Goal: Task Accomplishment & Management: Use online tool/utility

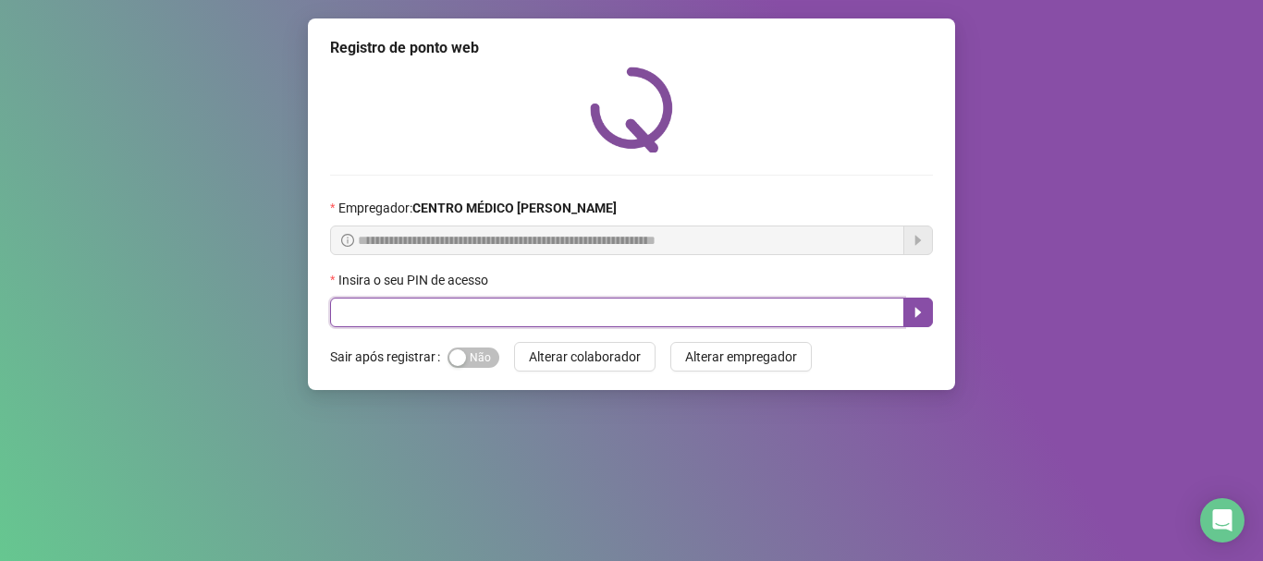
click at [680, 315] on input "text" at bounding box center [617, 313] width 574 height 30
type input "*****"
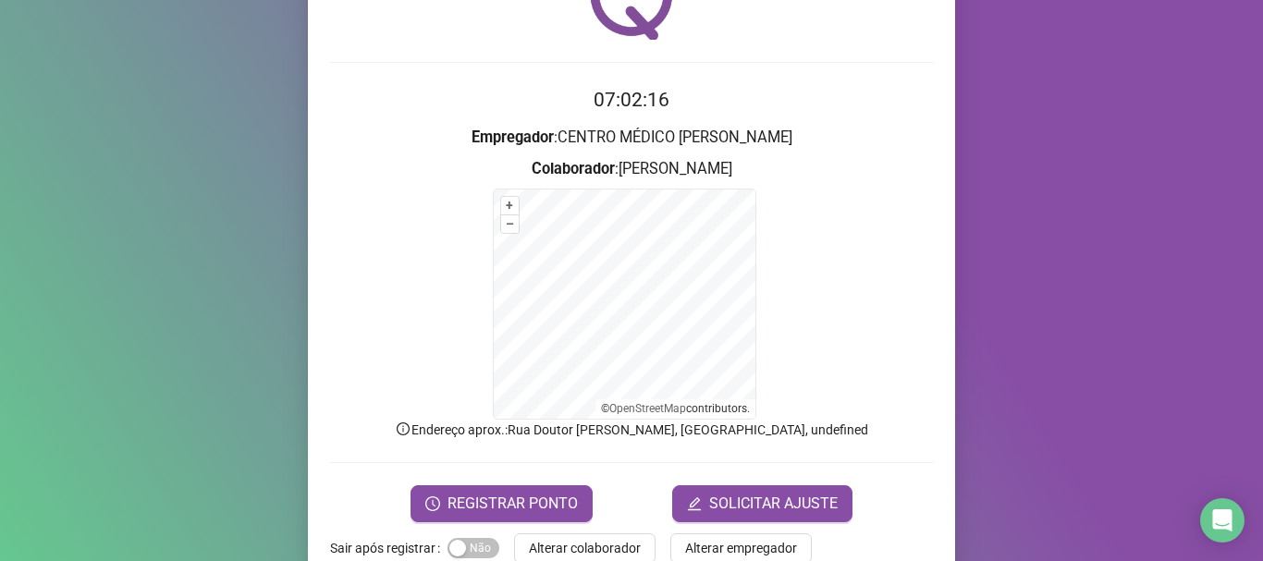
scroll to position [155, 0]
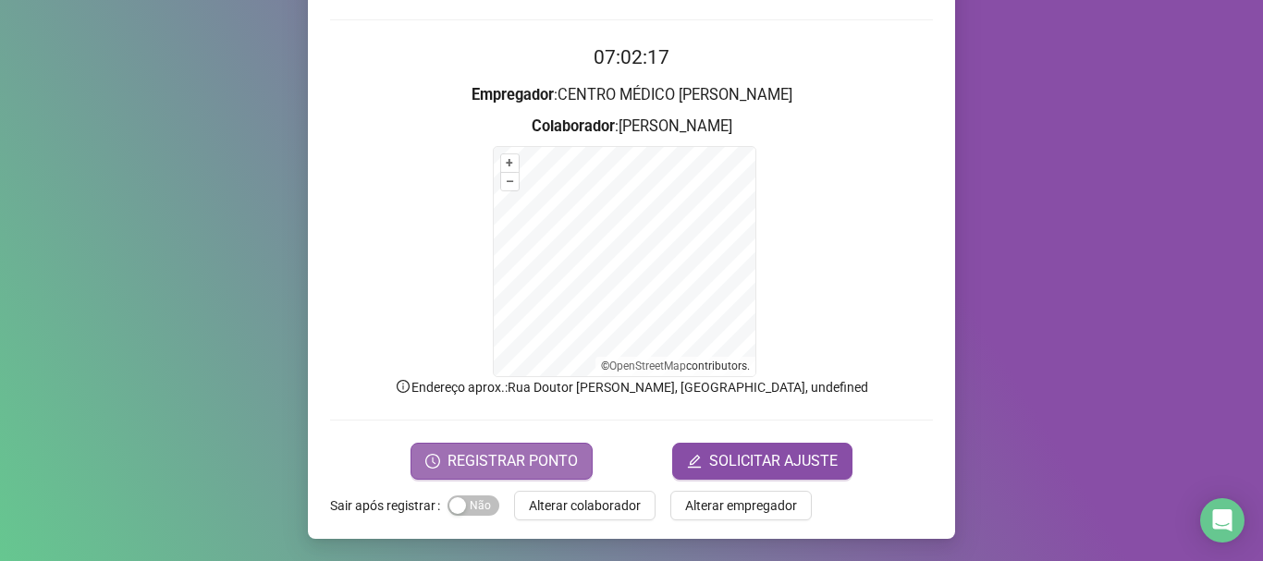
click at [549, 450] on span "REGISTRAR PONTO" at bounding box center [513, 461] width 130 height 22
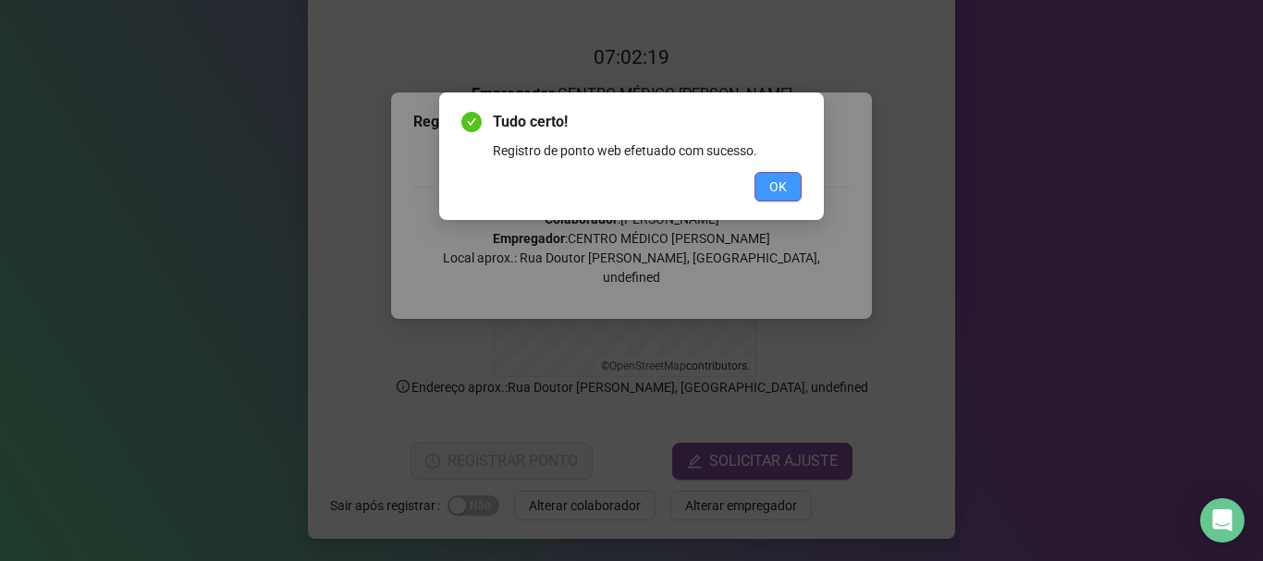
click at [773, 183] on span "OK" at bounding box center [779, 187] width 18 height 20
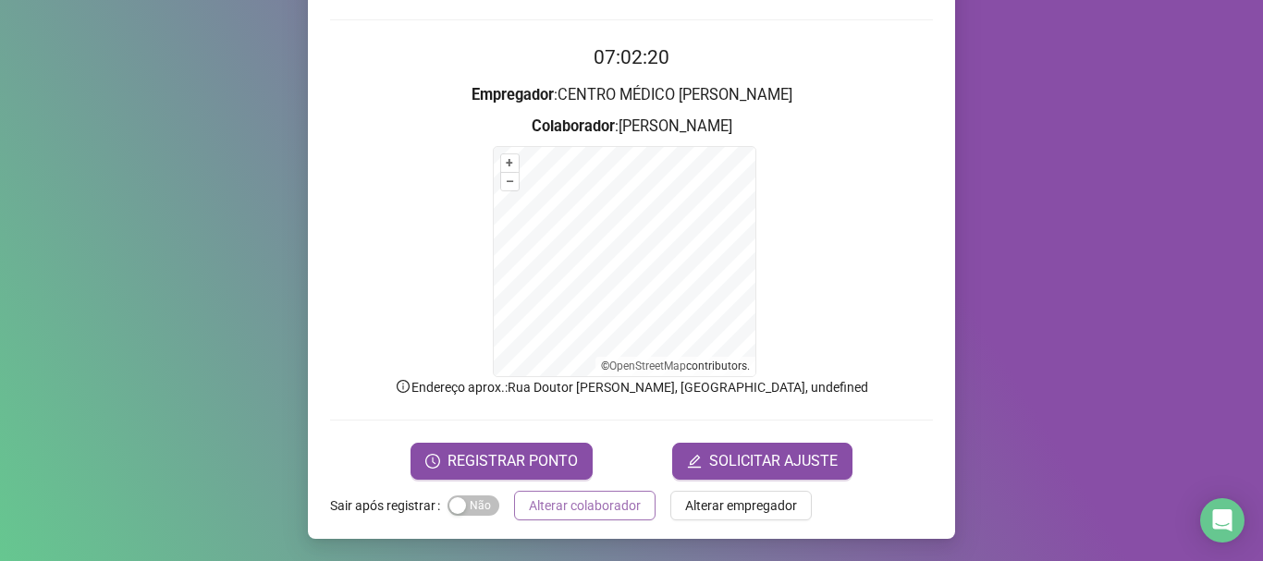
click at [601, 500] on span "Alterar colaborador" at bounding box center [585, 506] width 112 height 20
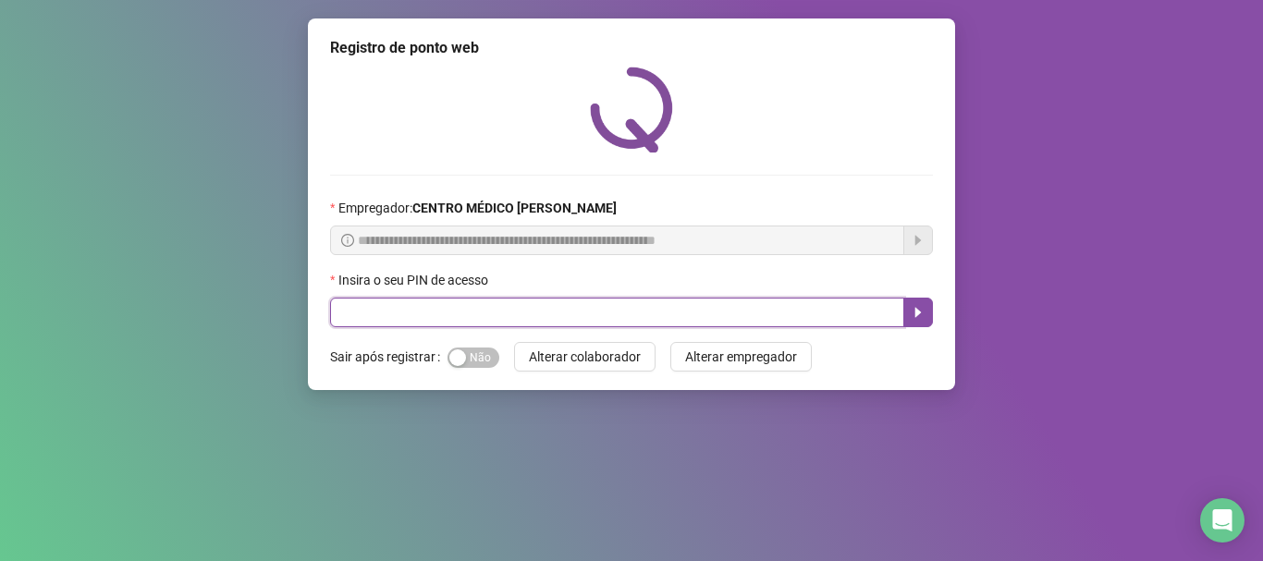
click at [701, 316] on input "text" at bounding box center [617, 313] width 574 height 30
type input "*****"
click at [916, 318] on icon "caret-right" at bounding box center [918, 312] width 15 height 15
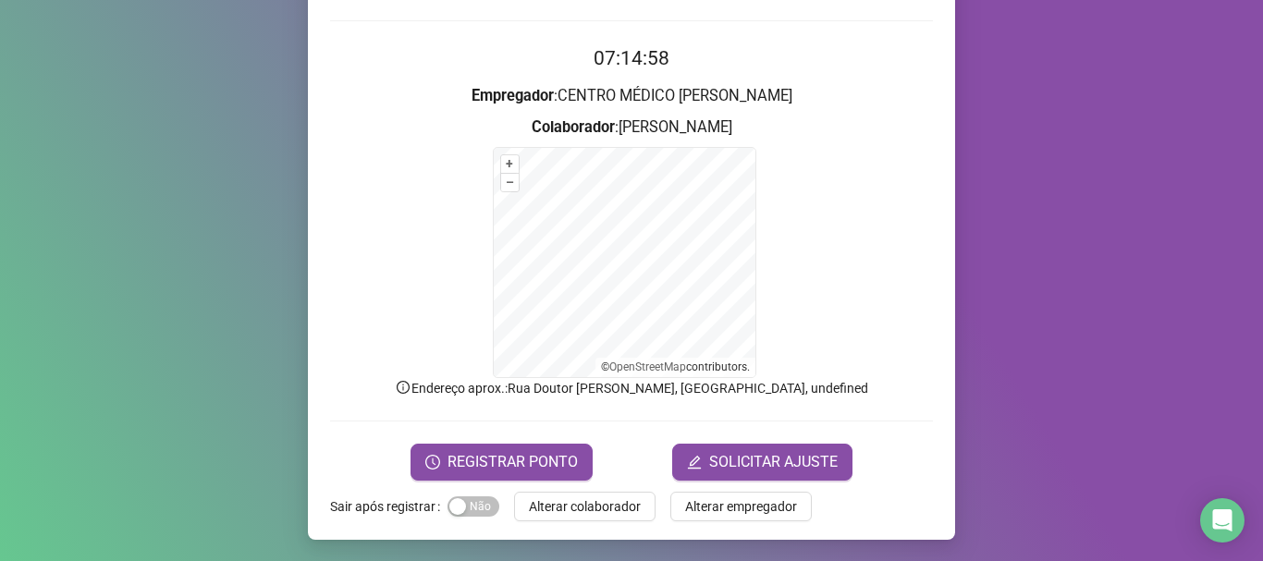
scroll to position [155, 0]
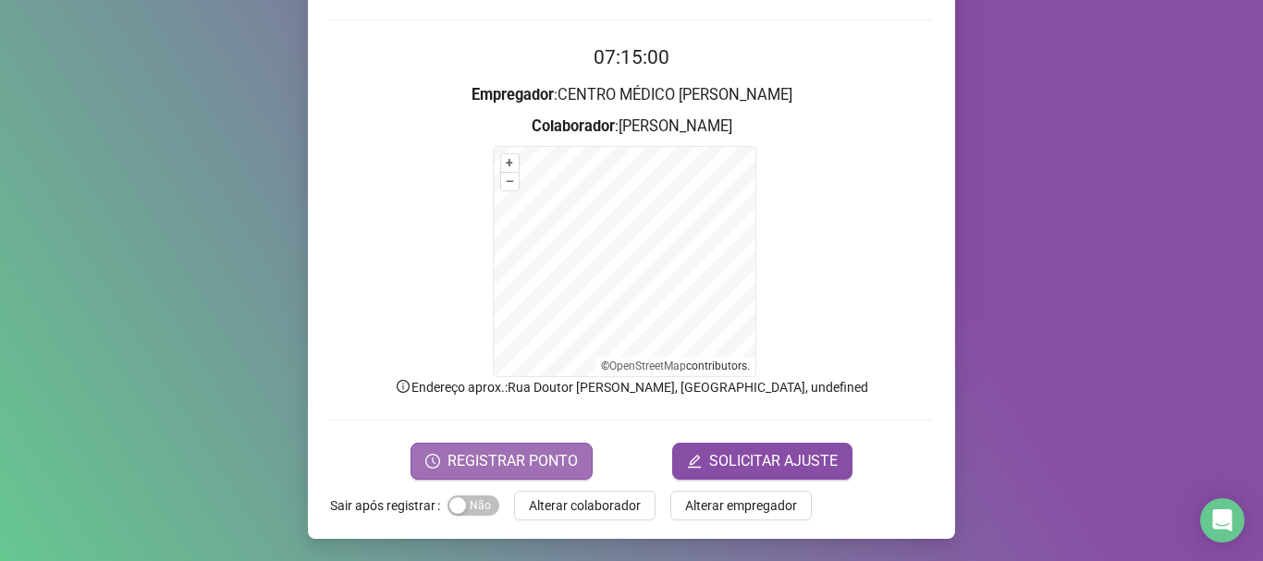
click at [462, 470] on span "REGISTRAR PONTO" at bounding box center [513, 461] width 130 height 22
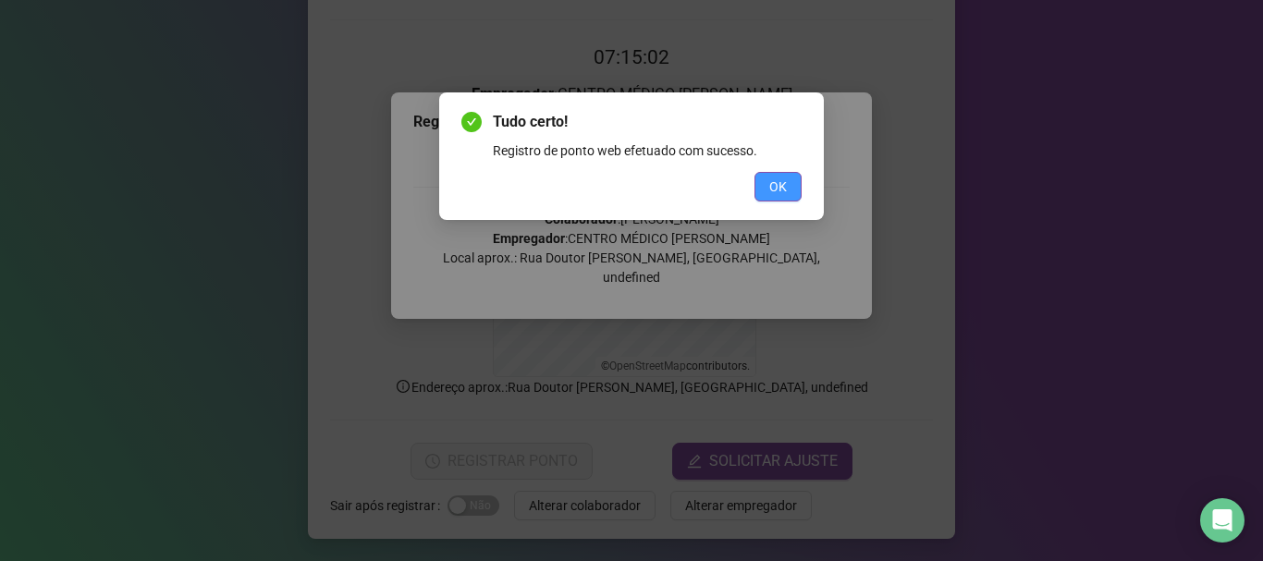
click at [776, 187] on span "OK" at bounding box center [779, 187] width 18 height 20
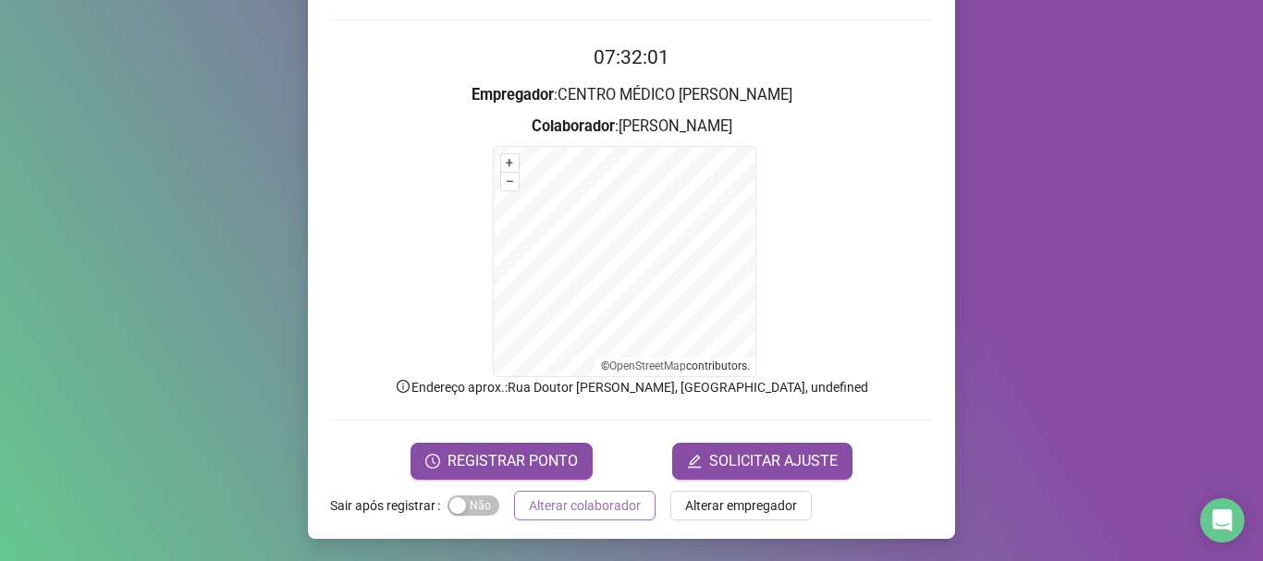
click at [622, 500] on span "Alterar colaborador" at bounding box center [585, 506] width 112 height 20
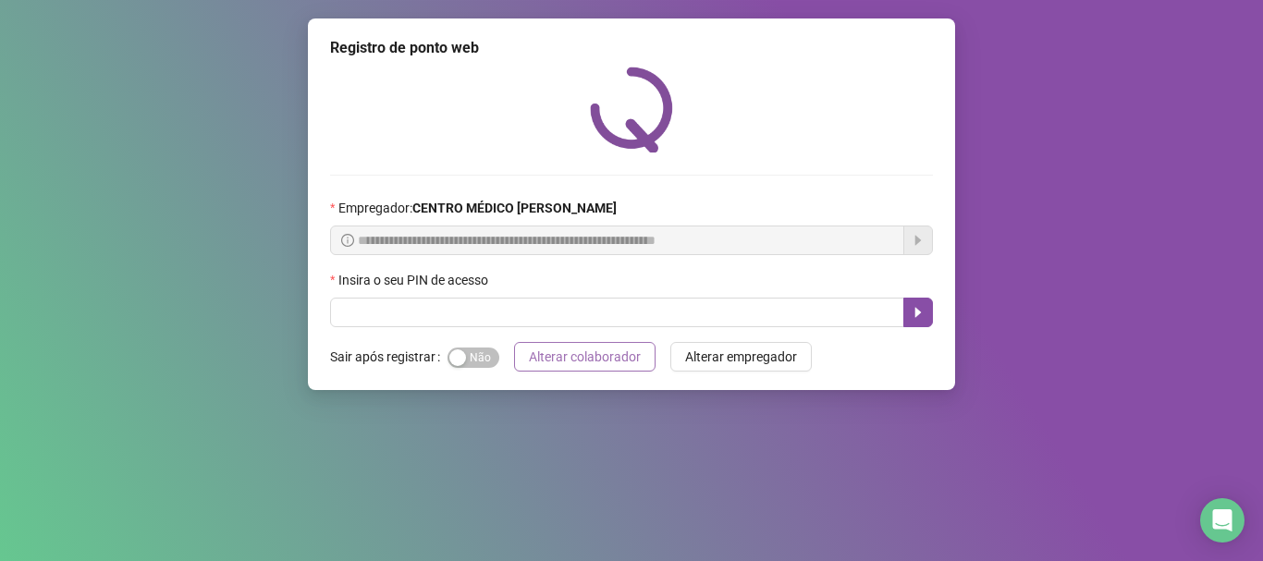
scroll to position [0, 0]
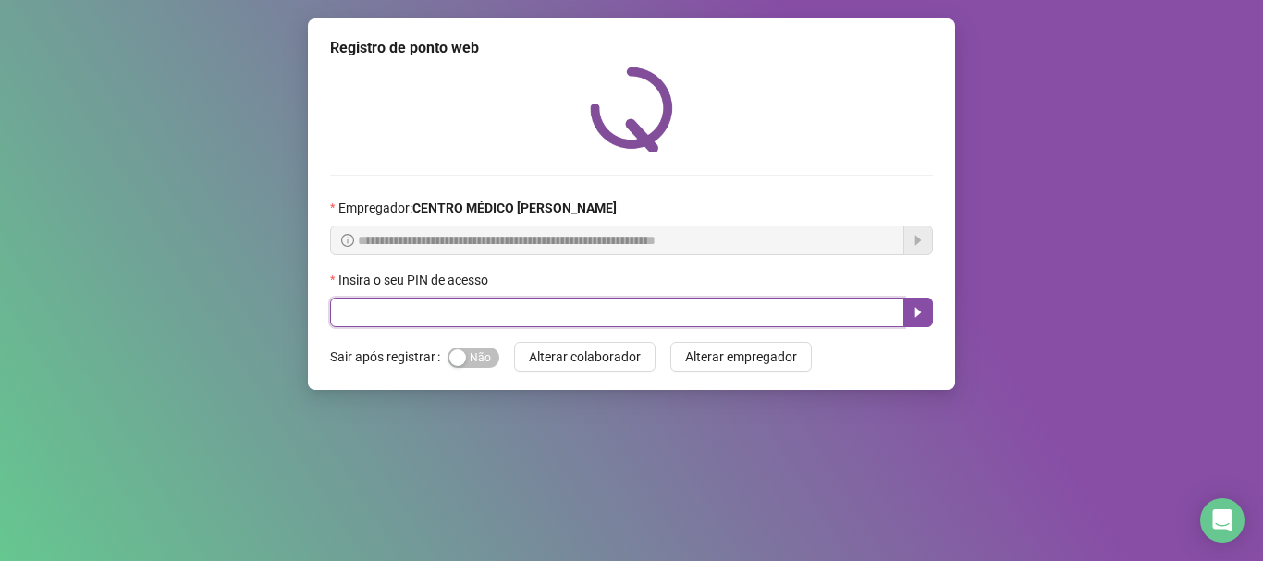
click at [582, 311] on input "text" at bounding box center [617, 313] width 574 height 30
type input "*****"
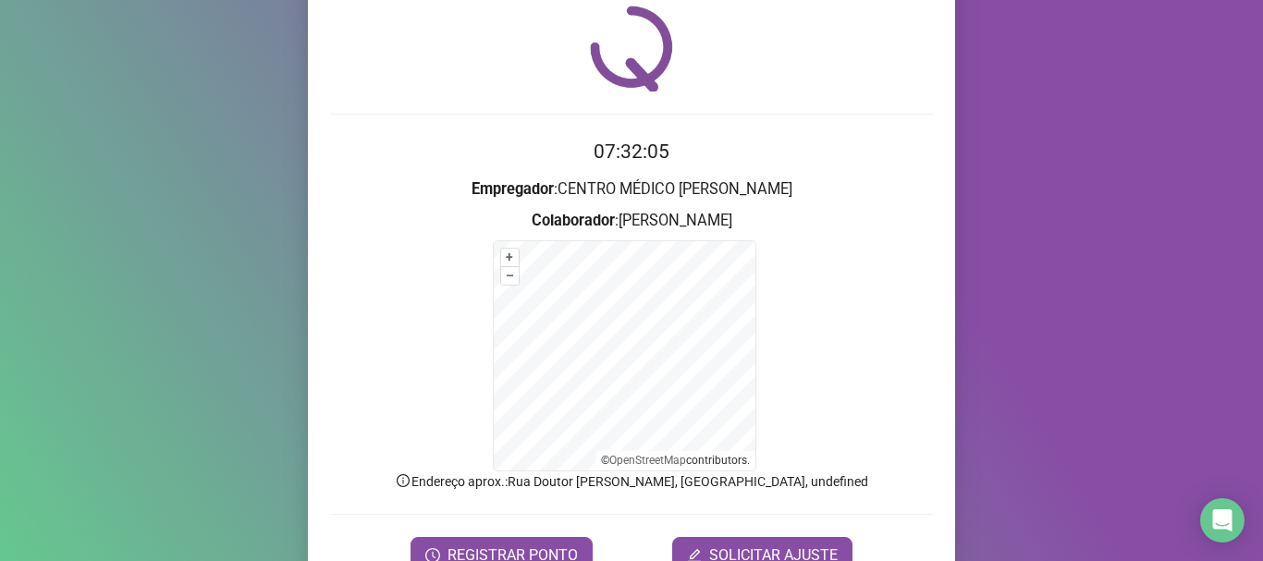
scroll to position [155, 0]
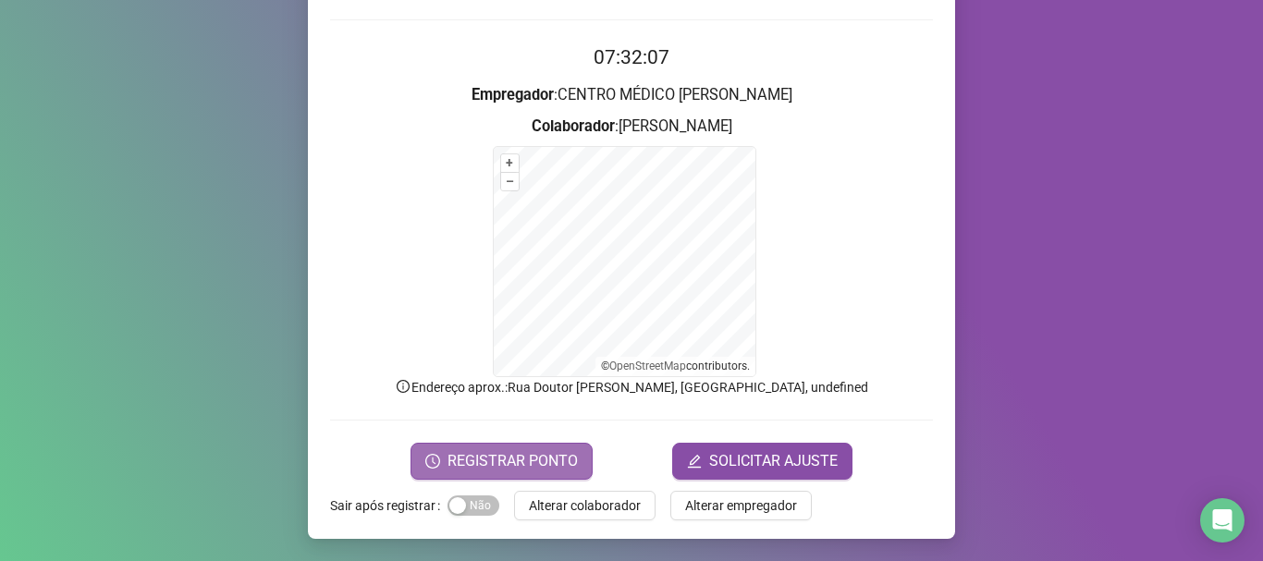
click at [474, 467] on span "REGISTRAR PONTO" at bounding box center [513, 461] width 130 height 22
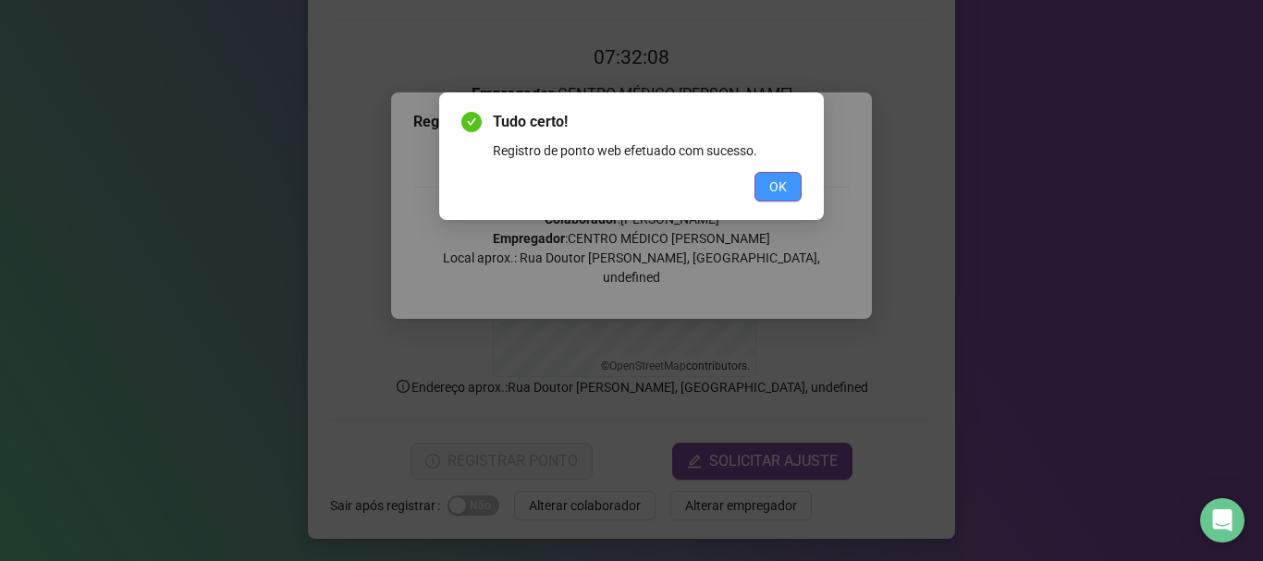
click at [787, 181] on button "OK" at bounding box center [778, 187] width 47 height 30
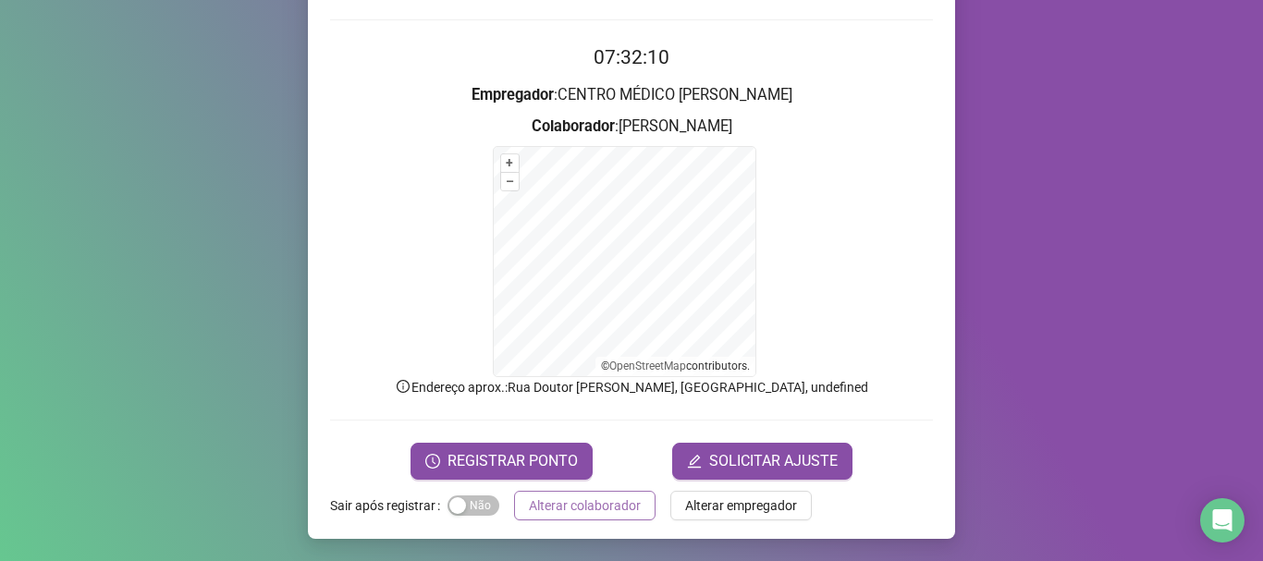
click at [619, 509] on span "Alterar colaborador" at bounding box center [585, 506] width 112 height 20
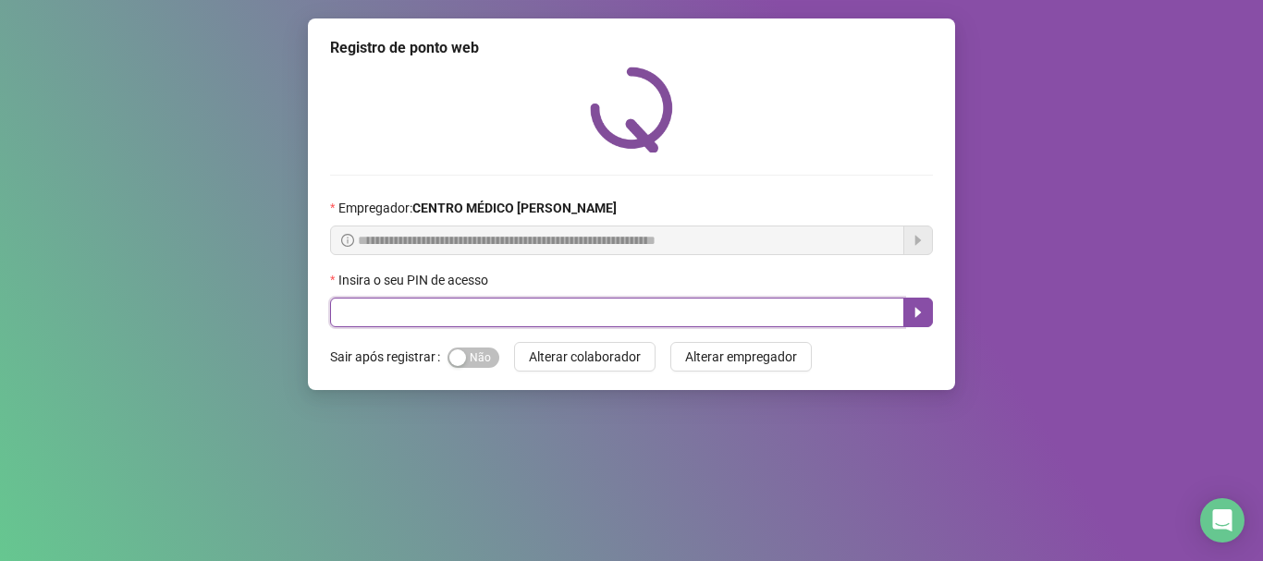
click at [567, 315] on input "text" at bounding box center [617, 313] width 574 height 30
type input "*****"
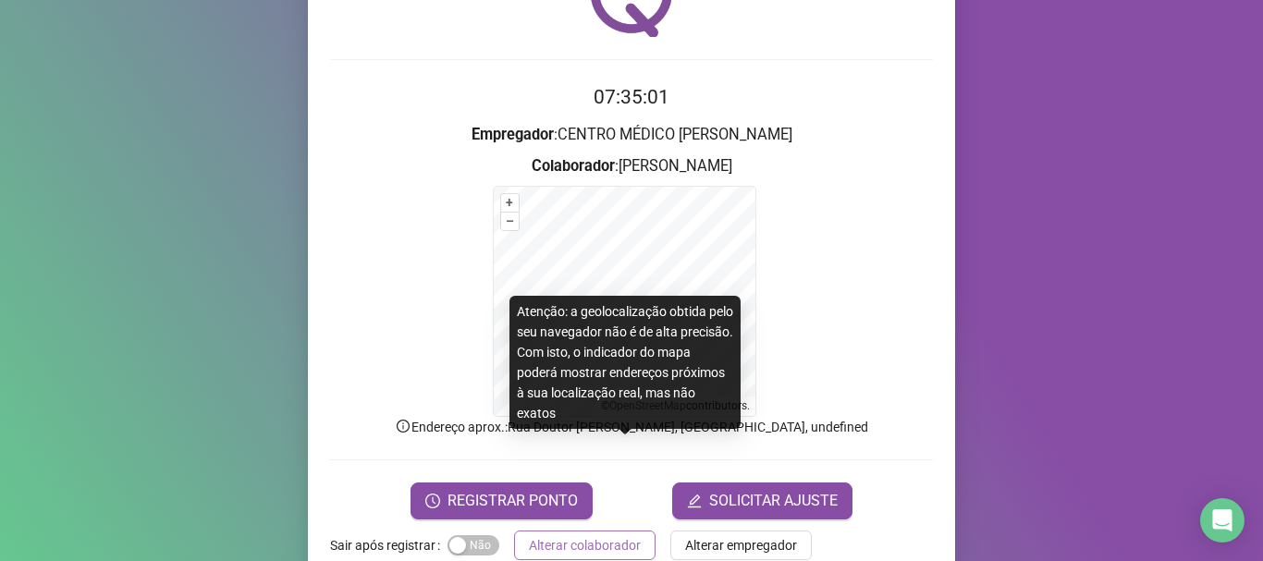
scroll to position [155, 0]
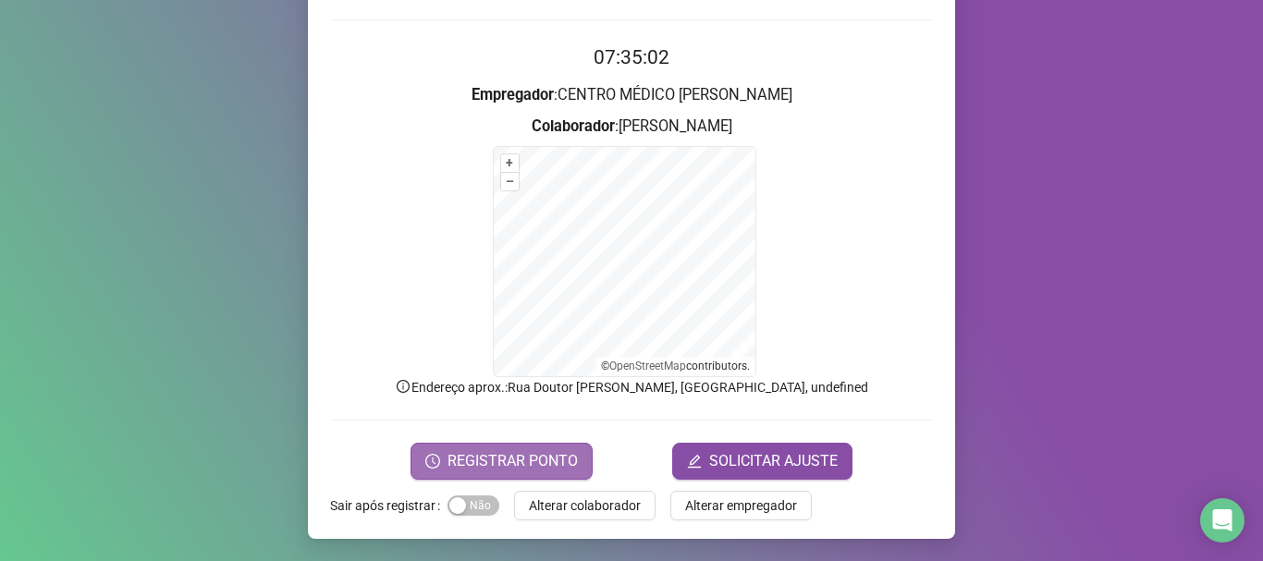
click at [513, 449] on button "REGISTRAR PONTO" at bounding box center [502, 461] width 182 height 37
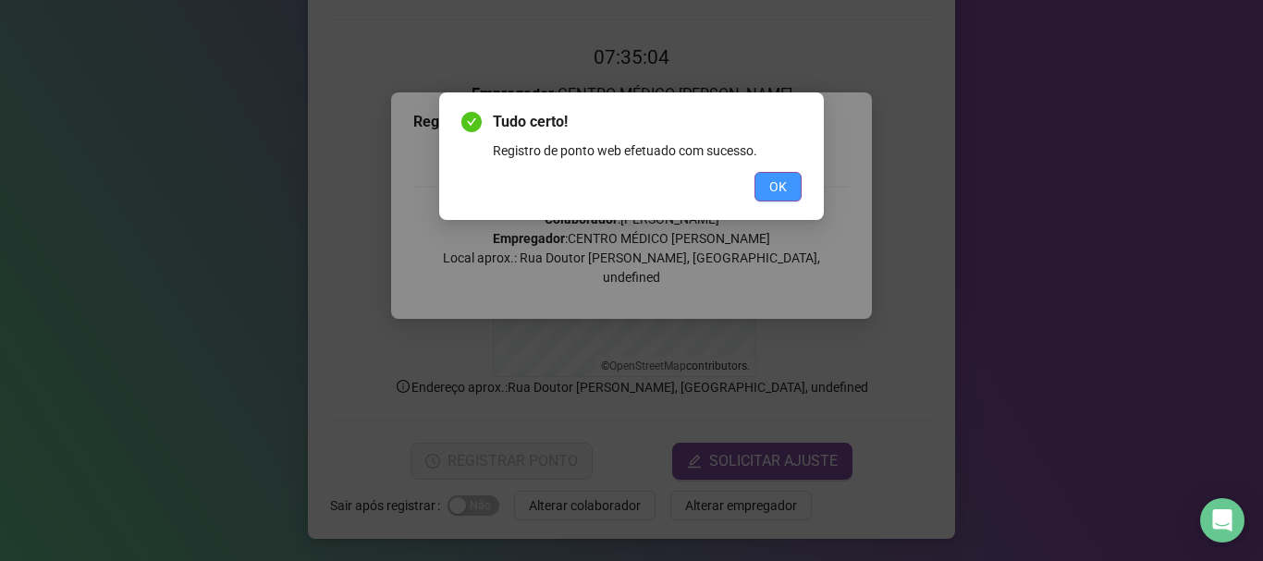
click at [789, 186] on button "OK" at bounding box center [778, 187] width 47 height 30
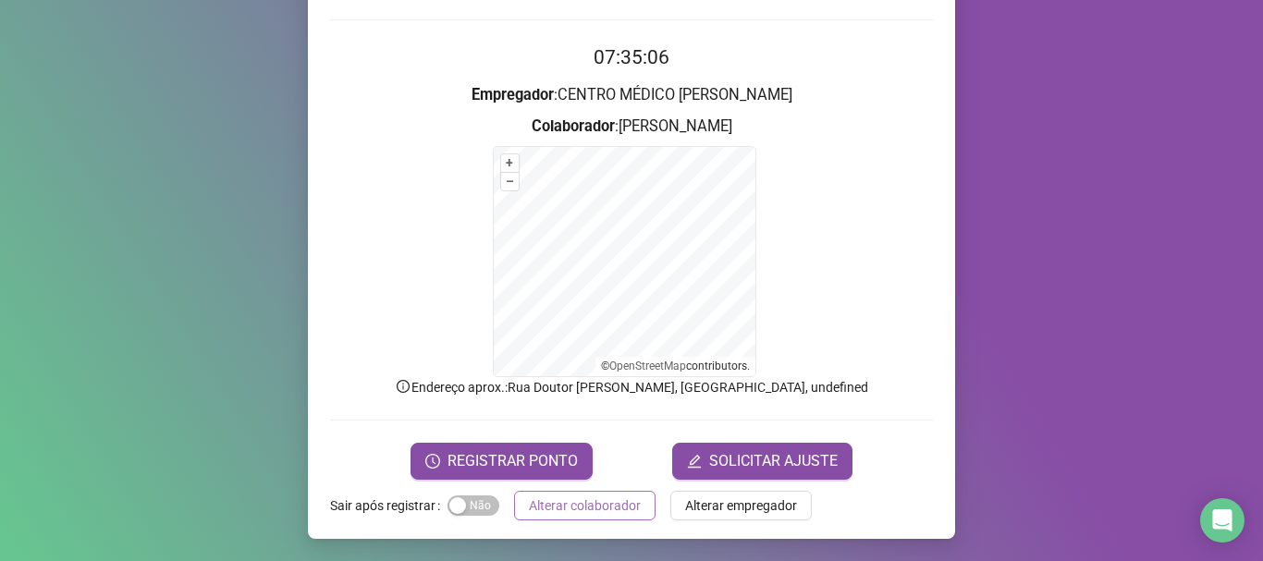
click at [596, 499] on span "Alterar colaborador" at bounding box center [585, 506] width 112 height 20
